Goal: Book appointment/travel/reservation

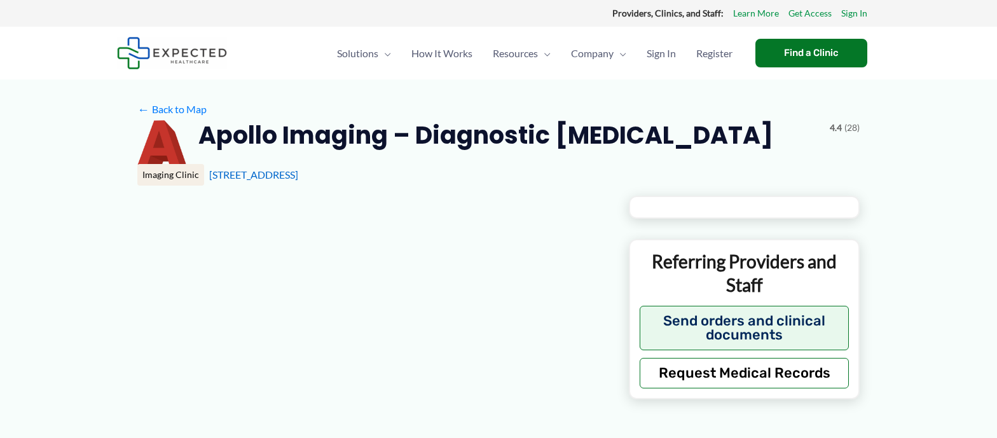
type input "**********"
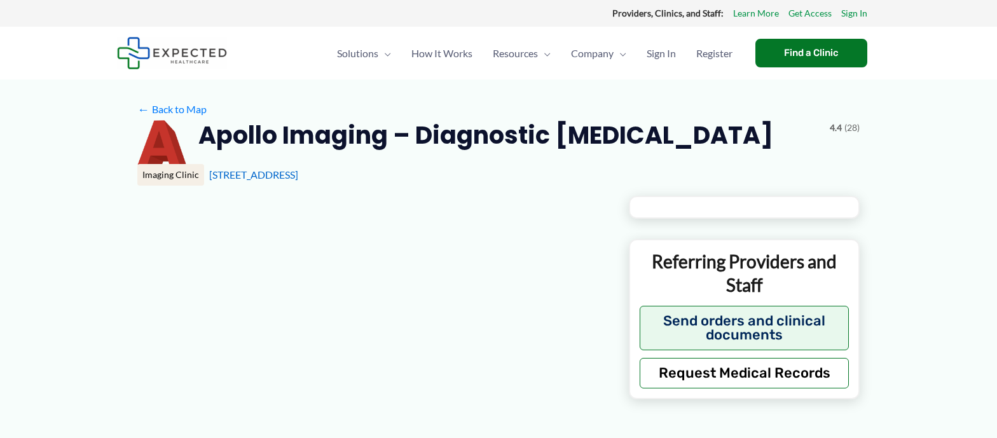
type input "**********"
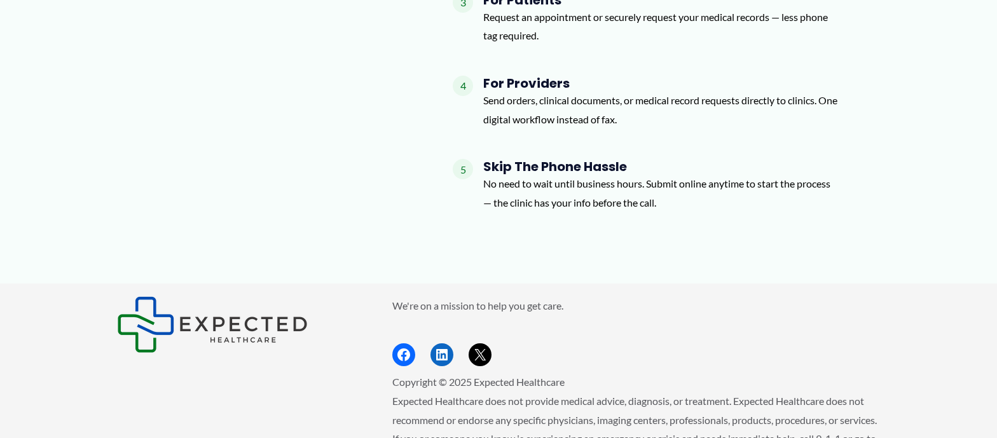
scroll to position [1661, 0]
